Goal: Task Accomplishment & Management: Use online tool/utility

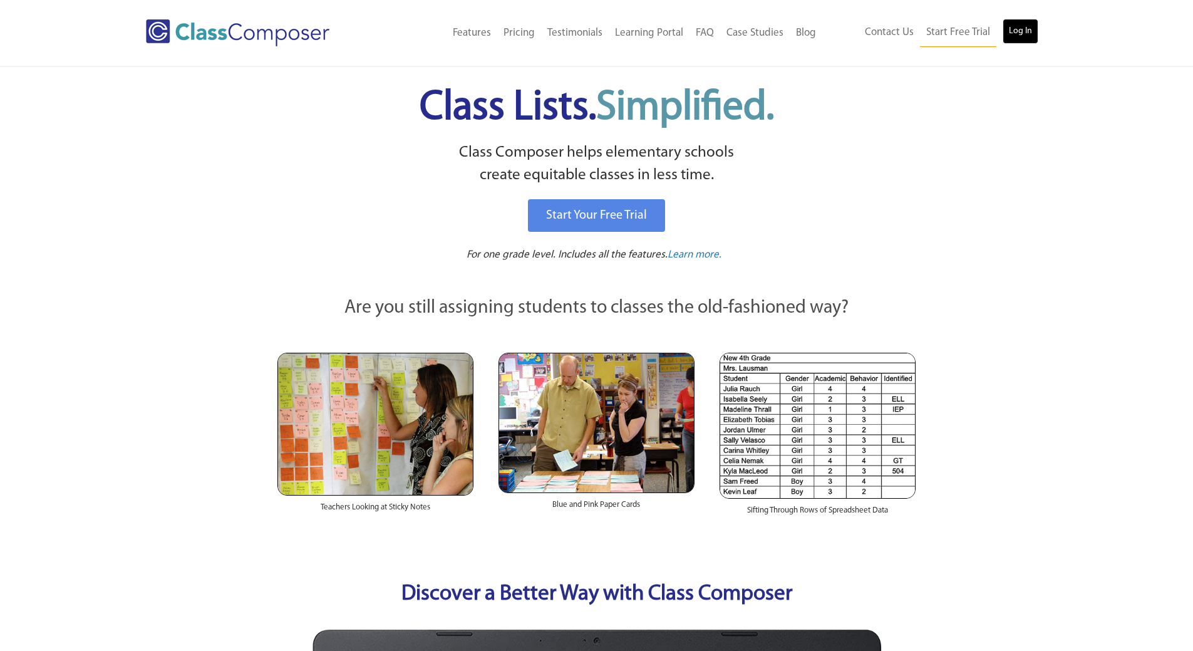
click at [1023, 39] on link "Log In" at bounding box center [1021, 31] width 36 height 25
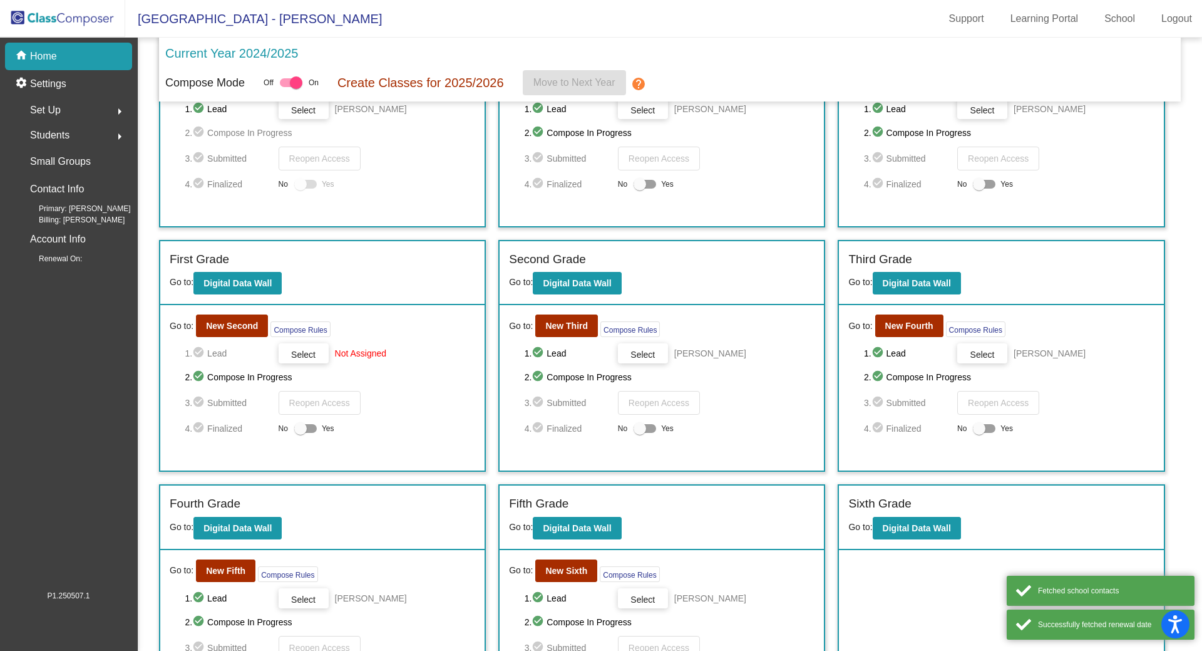
scroll to position [180, 0]
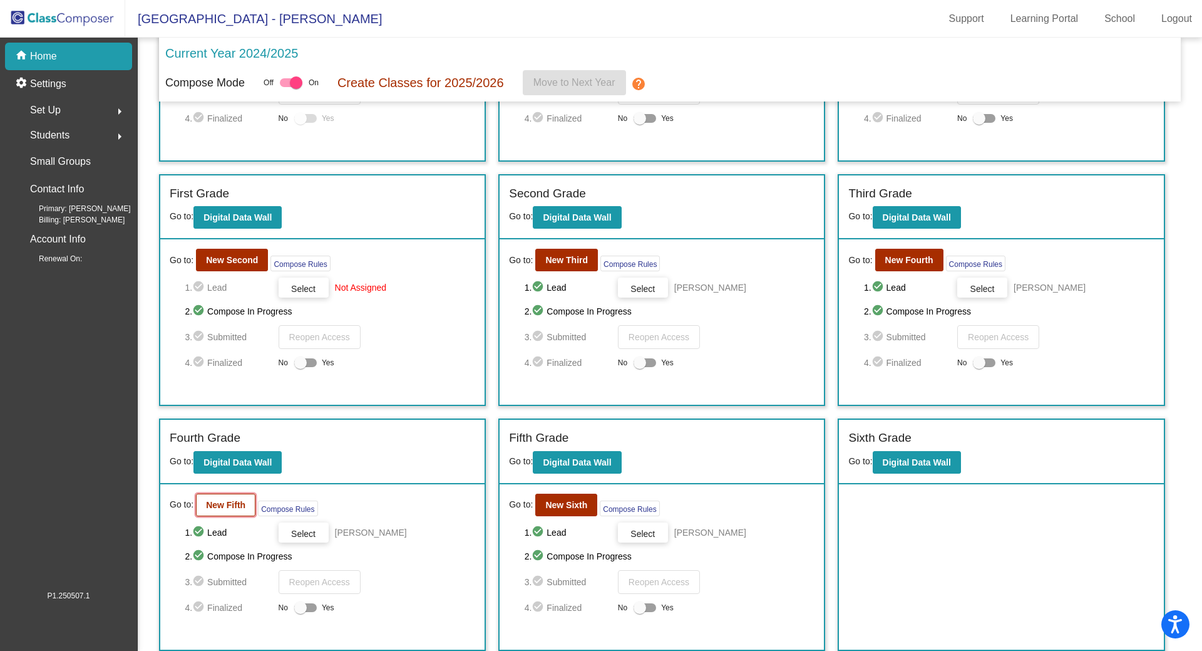
click at [239, 502] on b "New Fifth" at bounding box center [225, 505] width 39 height 10
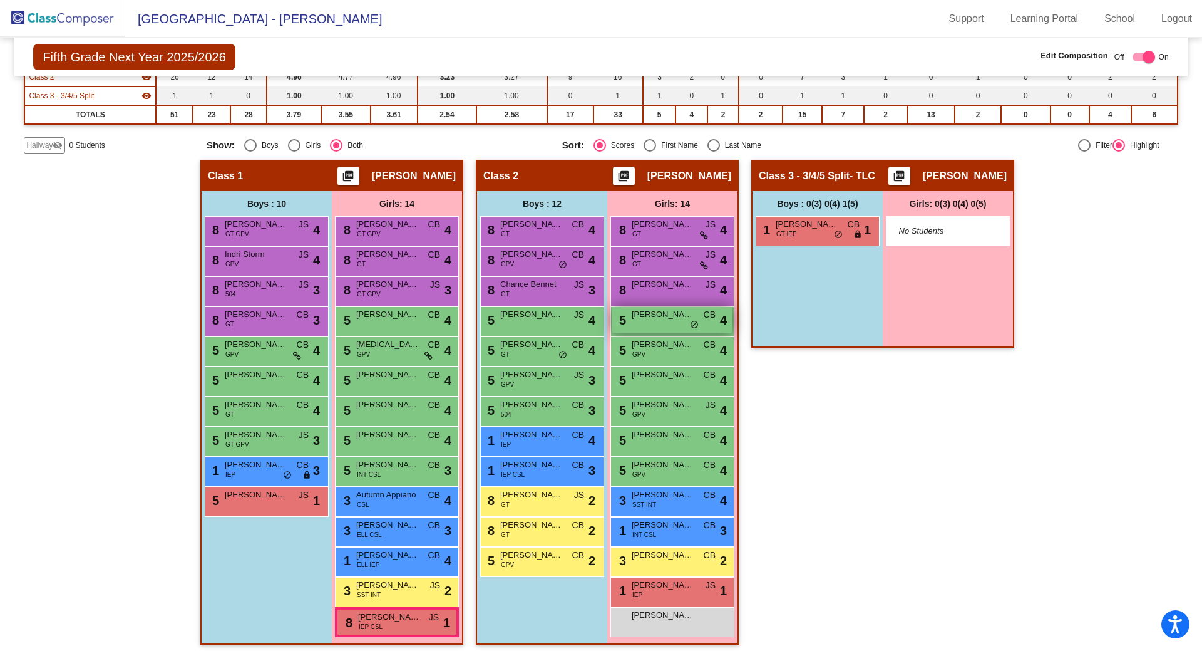
scroll to position [160, 0]
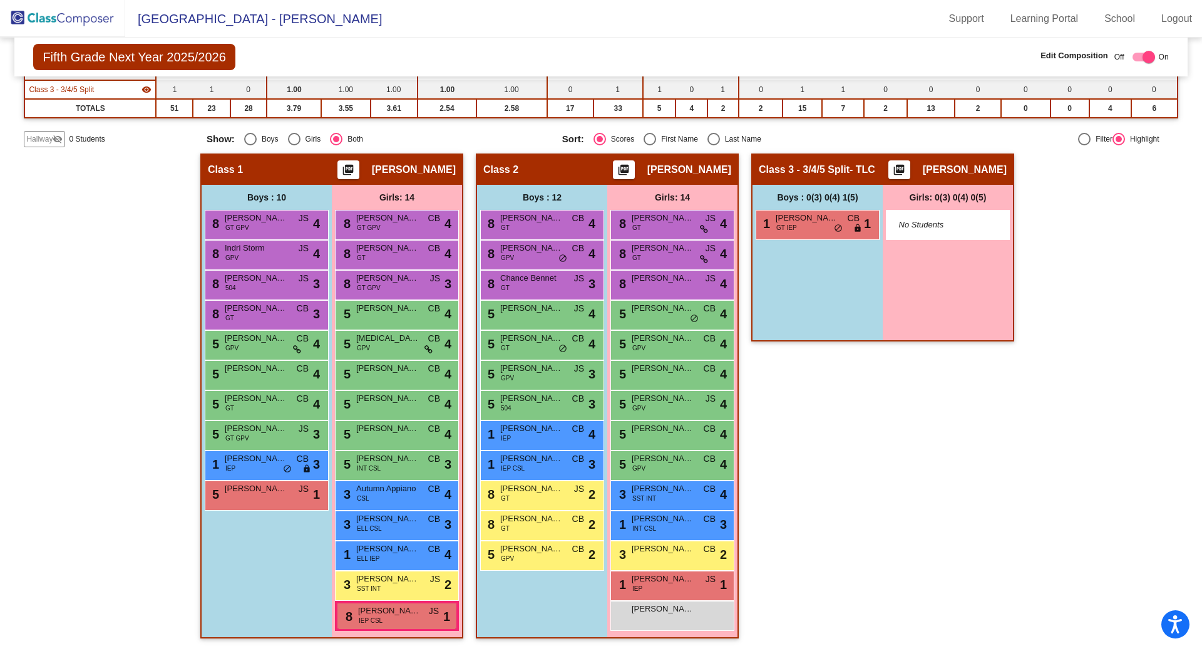
click at [708, 138] on div "Select an option" at bounding box center [714, 139] width 13 height 13
click at [713, 145] on input "Last Name" at bounding box center [713, 145] width 1 height 1
radio input "true"
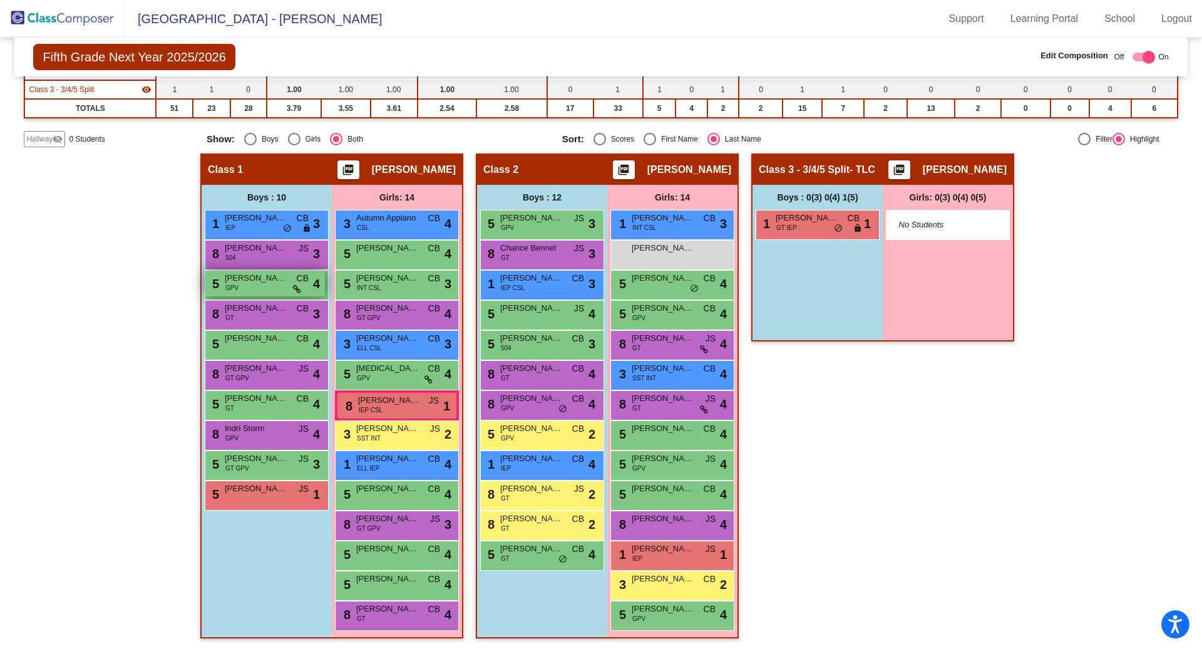
click at [275, 281] on span "Kai Hutchcraft" at bounding box center [256, 278] width 63 height 13
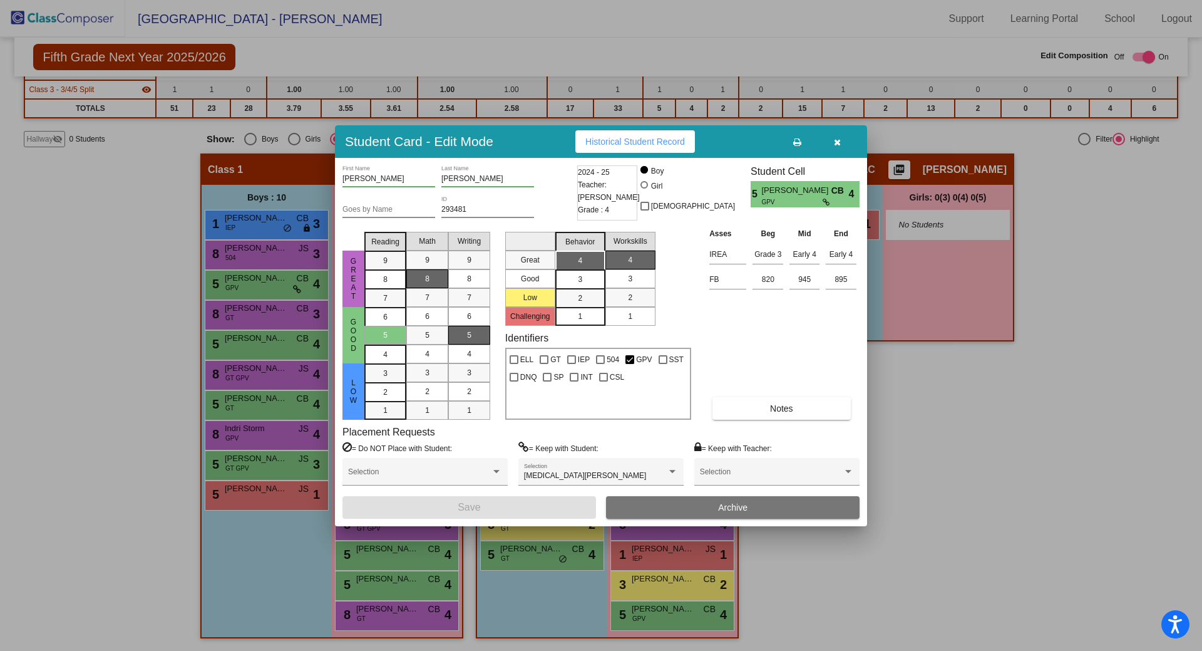
click at [834, 142] on icon "button" at bounding box center [837, 142] width 7 height 9
